Goal: Task Accomplishment & Management: Use online tool/utility

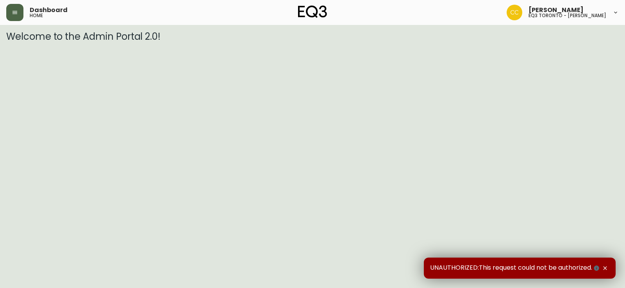
click at [14, 11] on icon "button" at bounding box center [14, 12] width 5 height 3
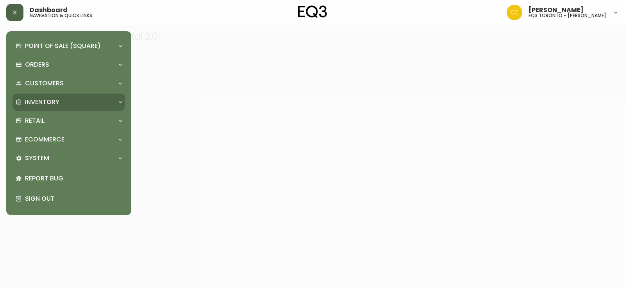
click at [34, 101] on p "Inventory" at bounding box center [42, 102] width 34 height 9
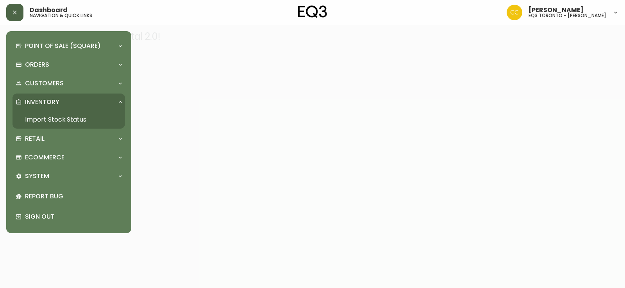
click at [48, 119] on link "Import Stock Status" at bounding box center [68, 120] width 112 height 18
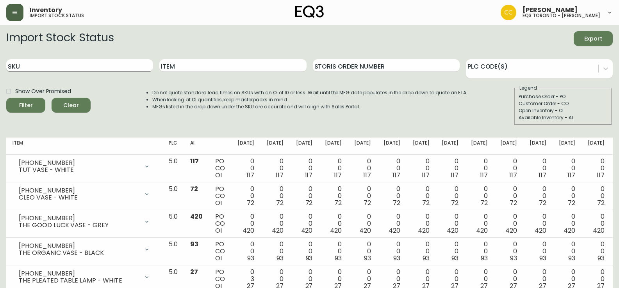
click at [35, 62] on input "SKU" at bounding box center [79, 65] width 147 height 12
paste input "[PHONE_NUMBER]"
type input "[PHONE_NUMBER]"
click at [6, 98] on button "Filter" at bounding box center [25, 105] width 39 height 15
